Goal: Navigation & Orientation: Find specific page/section

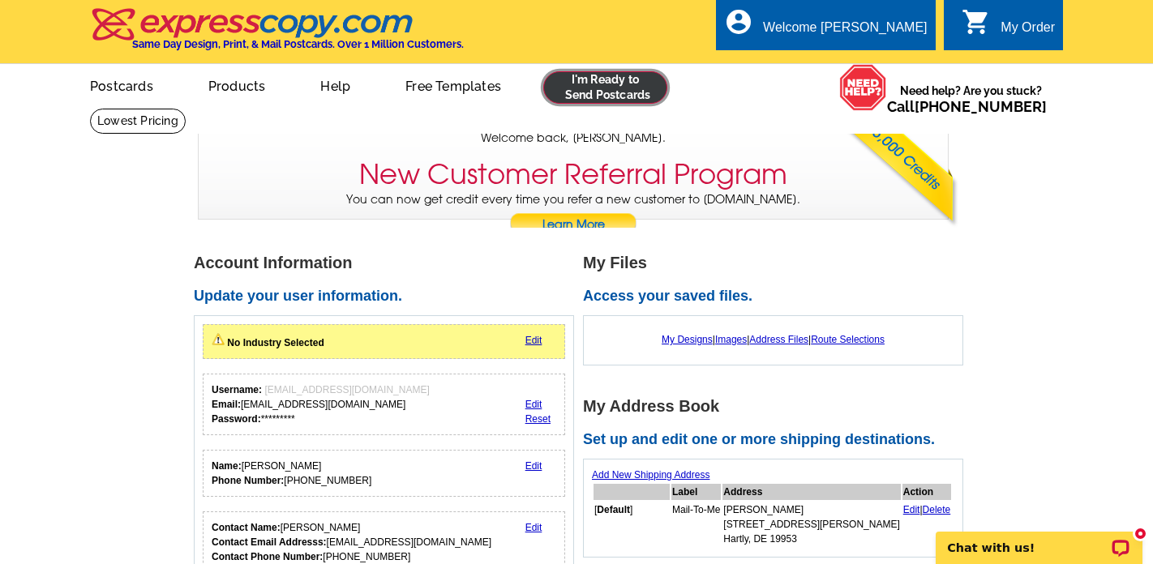
click at [615, 86] on link at bounding box center [605, 87] width 124 height 32
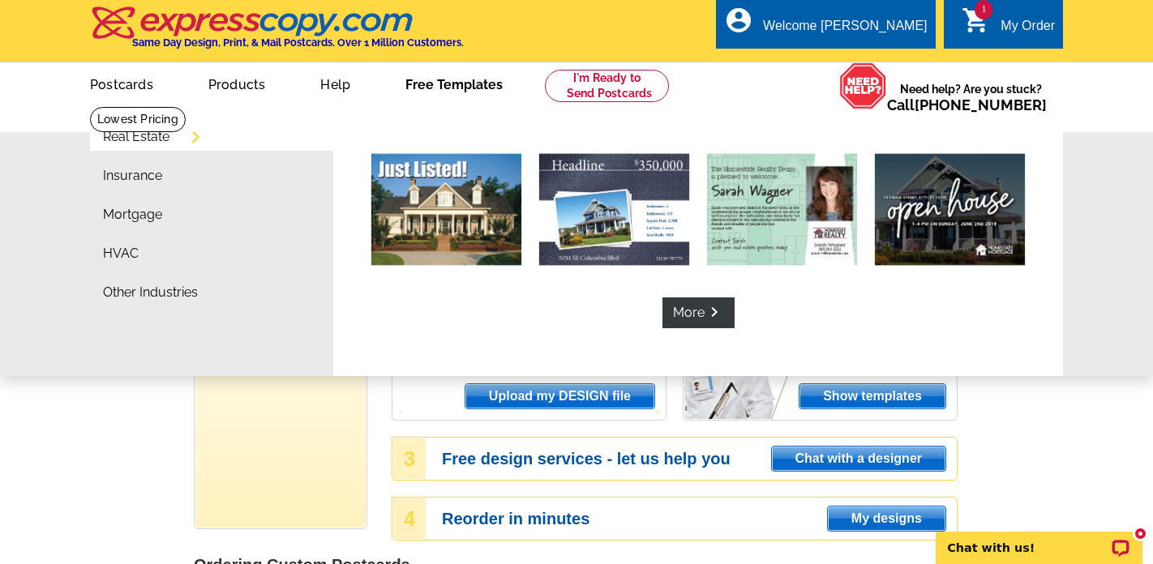
click at [469, 85] on link "Free Templates" at bounding box center [454, 83] width 149 height 38
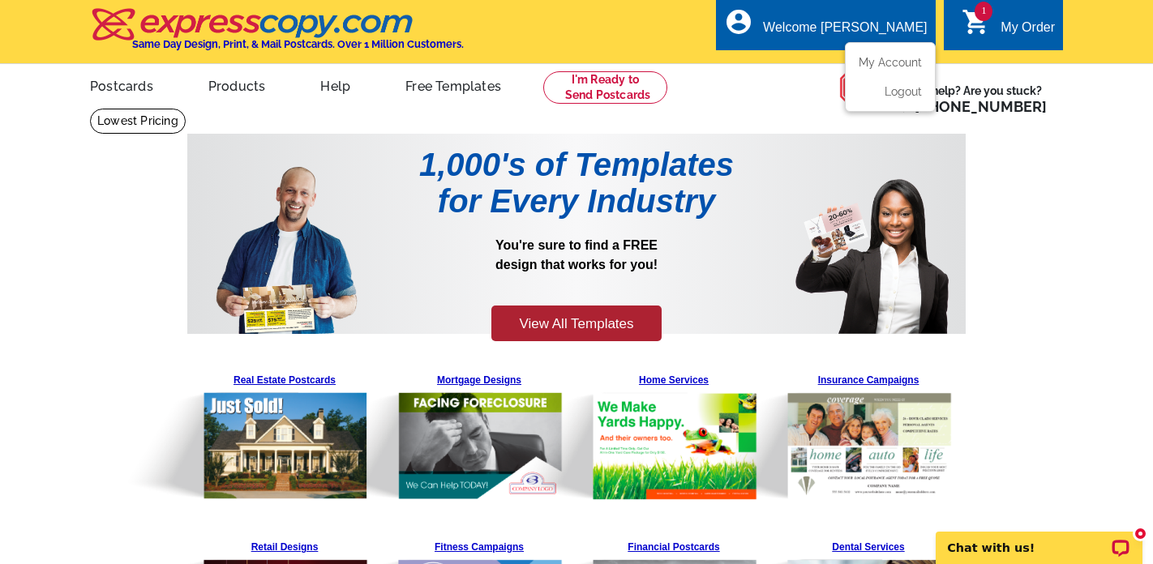
click at [880, 24] on div "Welcome [PERSON_NAME]" at bounding box center [845, 31] width 164 height 23
click at [1037, 15] on div "1 shopping_cart My Order" at bounding box center [1003, 24] width 119 height 51
